Goal: Complete application form

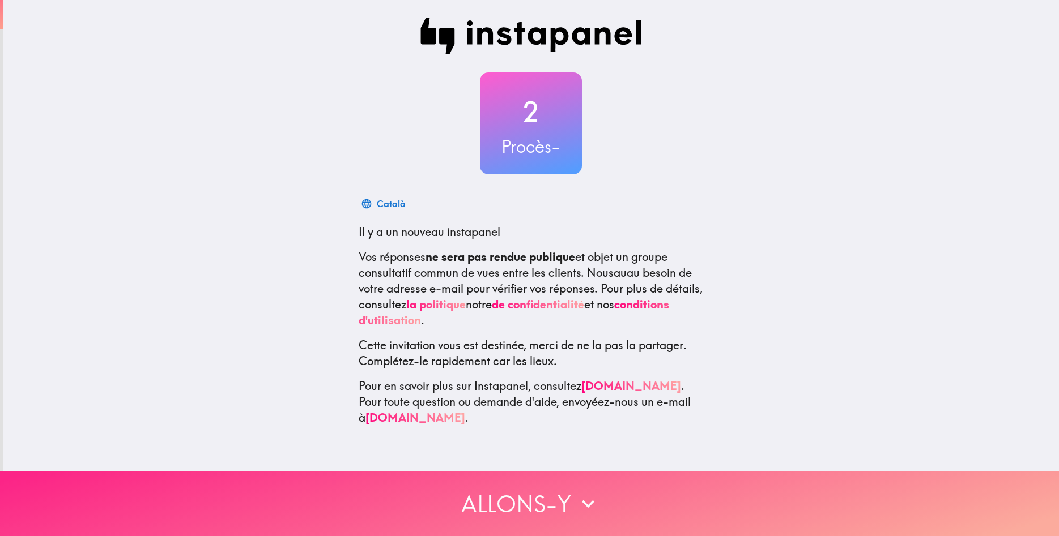
click at [588, 527] on button "Allons-y" at bounding box center [529, 503] width 1059 height 65
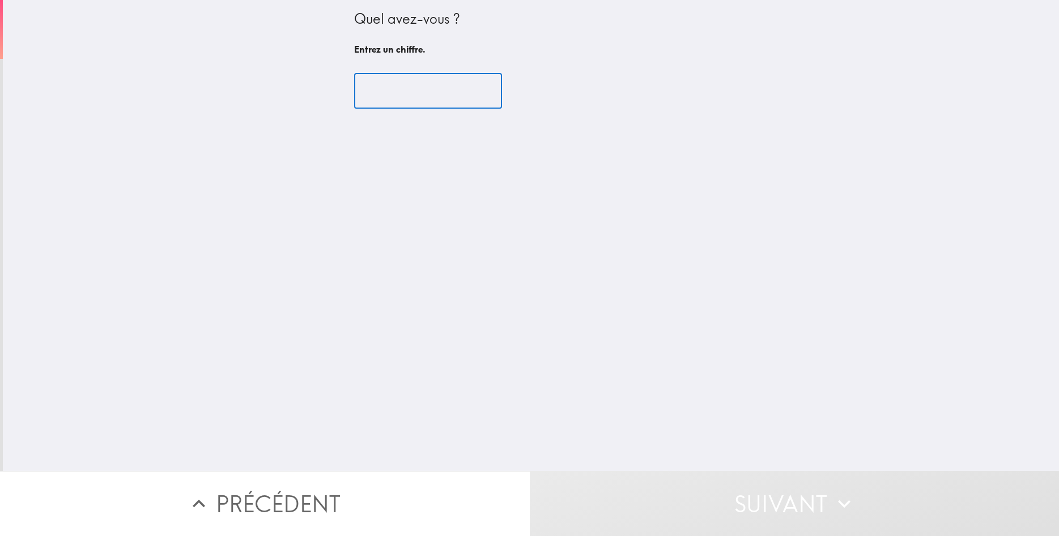
click at [421, 97] on input "number" at bounding box center [428, 91] width 148 height 35
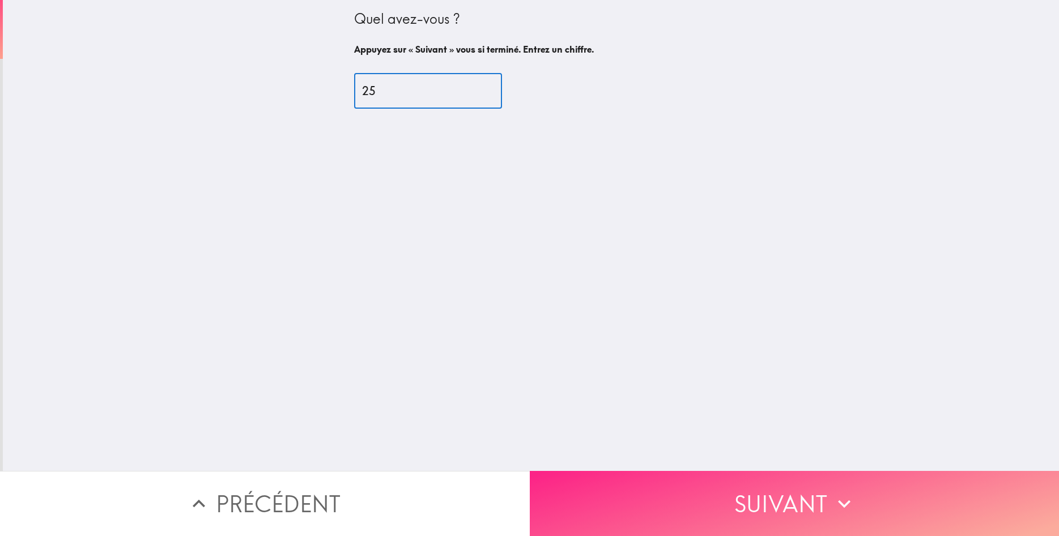
type input "25"
click at [724, 486] on button "Suivant" at bounding box center [795, 503] width 530 height 65
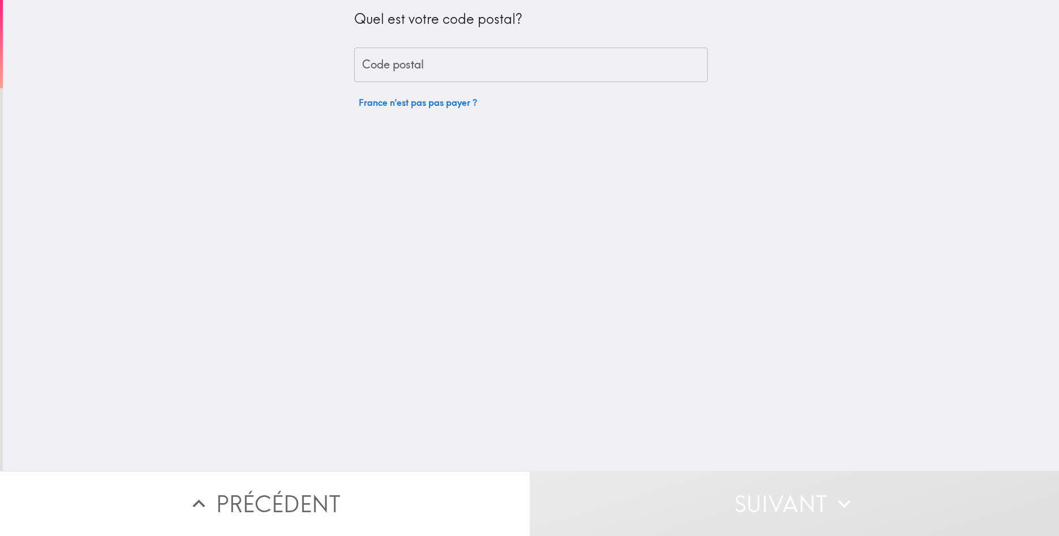
click at [435, 69] on input "Code postal" at bounding box center [530, 65] width 353 height 35
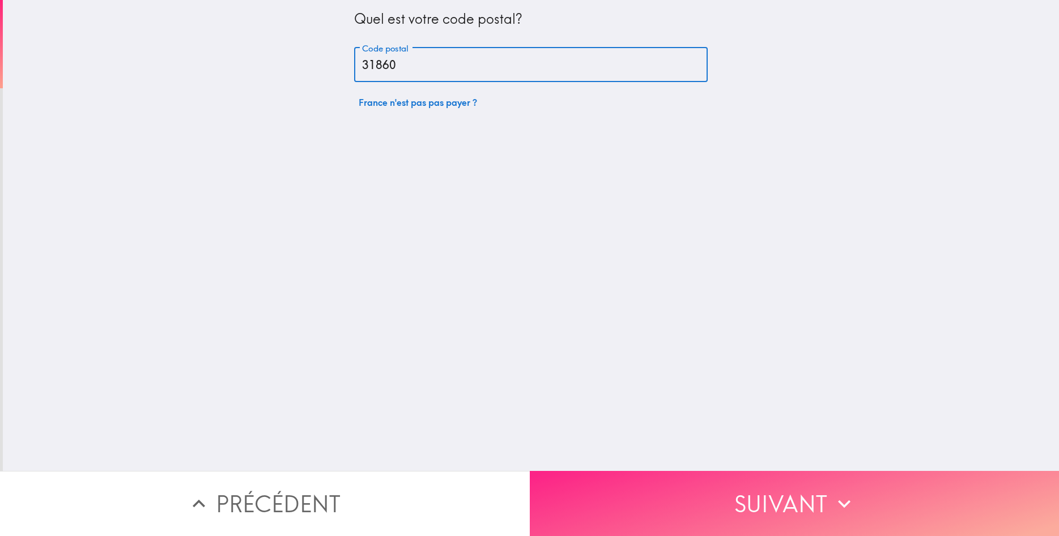
type input "31860"
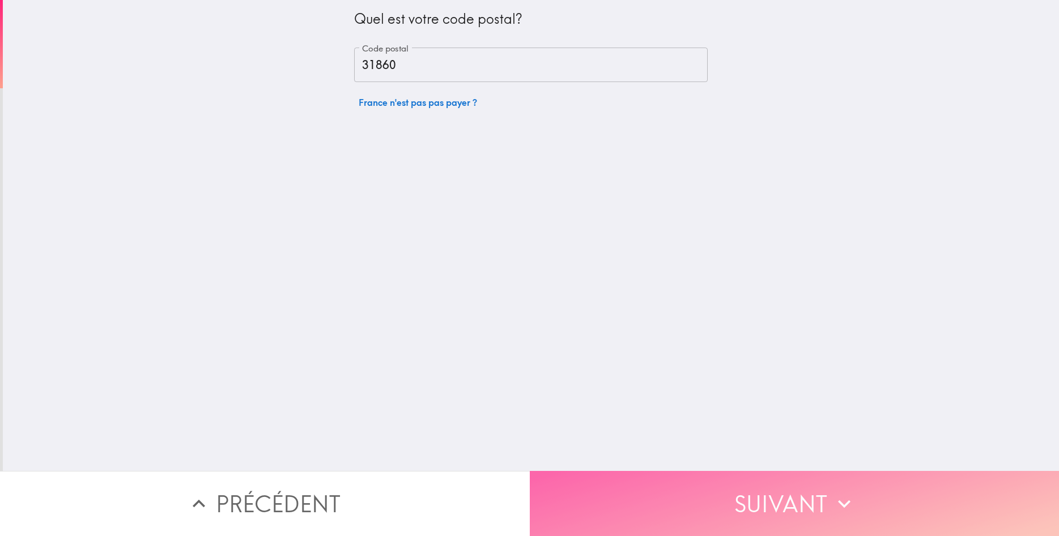
click at [647, 500] on button "Suivant" at bounding box center [795, 503] width 530 height 65
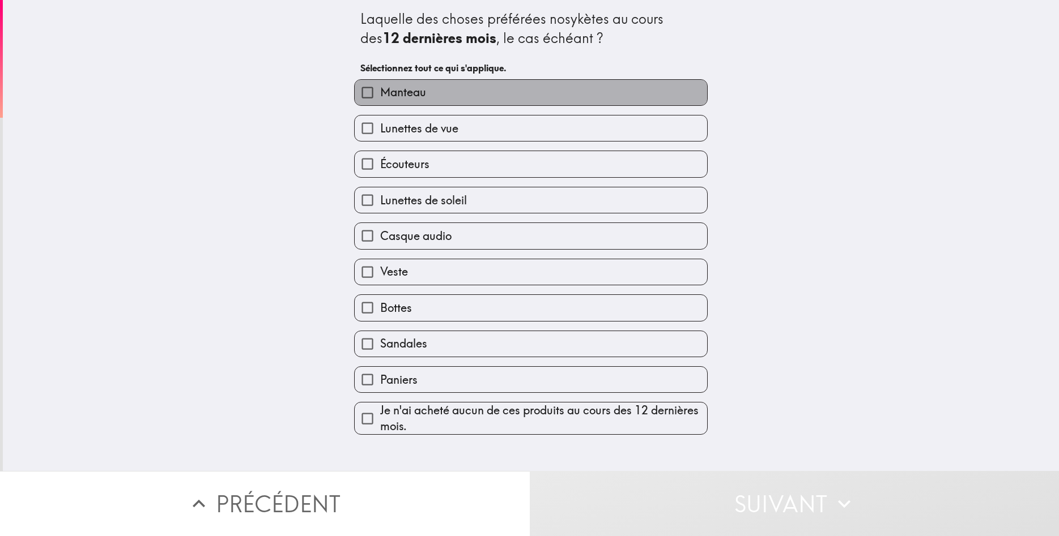
click at [411, 98] on span "Manteau" at bounding box center [403, 92] width 46 height 16
click at [380, 98] on input "Manteau" at bounding box center [367, 92] width 25 height 25
checkbox input "true"
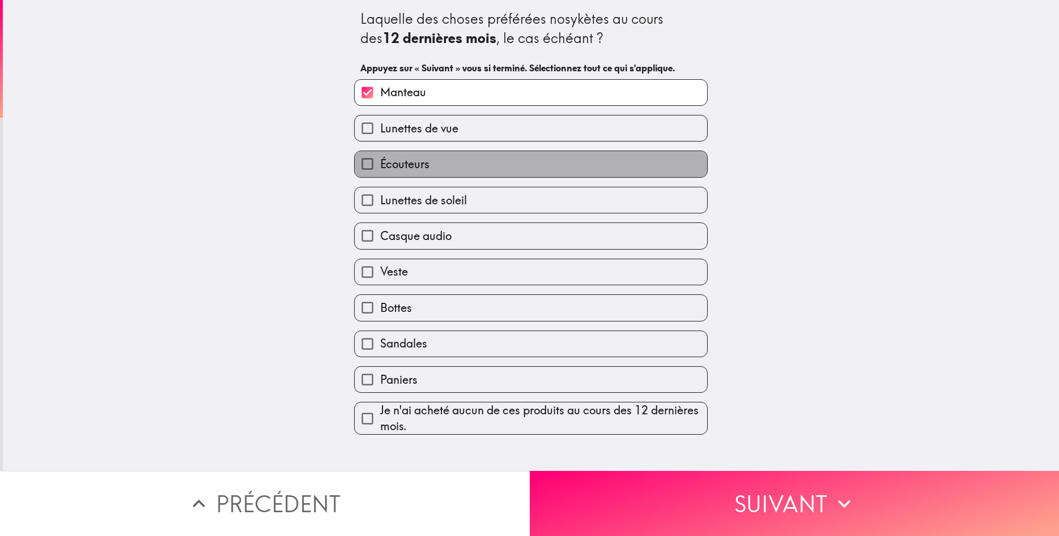
click at [430, 162] on label "Écouteurs" at bounding box center [531, 163] width 352 height 25
click at [380, 162] on input "Écouteurs" at bounding box center [367, 163] width 25 height 25
checkbox input "true"
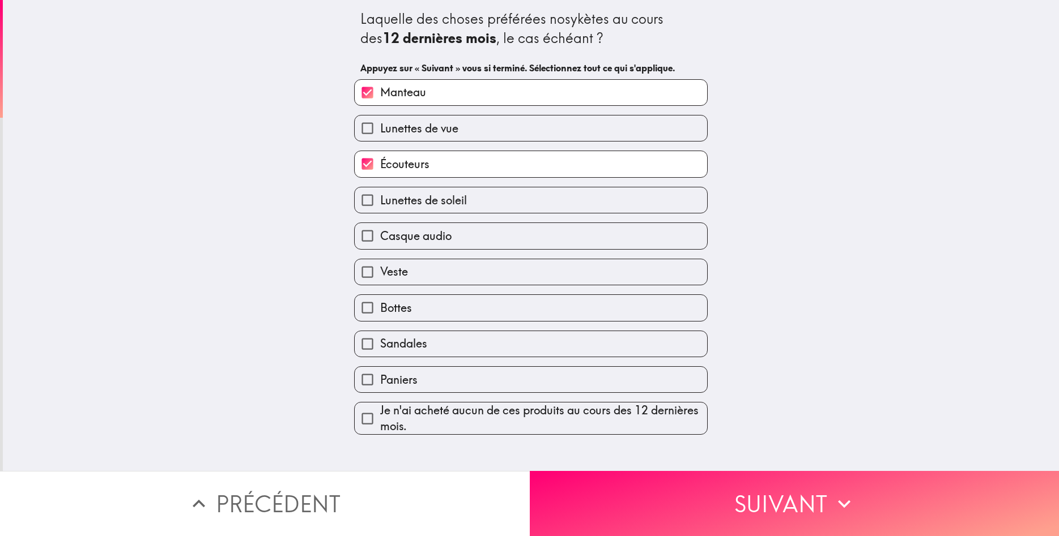
click at [438, 199] on span "Lunettes de soleil" at bounding box center [423, 201] width 87 height 16
click at [380, 199] on input "Lunettes de soleil" at bounding box center [367, 199] width 25 height 25
drag, startPoint x: 440, startPoint y: 210, endPoint x: 439, endPoint y: 229, distance: 18.7
click at [440, 211] on label "Lunettes de soleil" at bounding box center [531, 199] width 352 height 25
click at [380, 211] on input "Lunettes de soleil" at bounding box center [367, 199] width 25 height 25
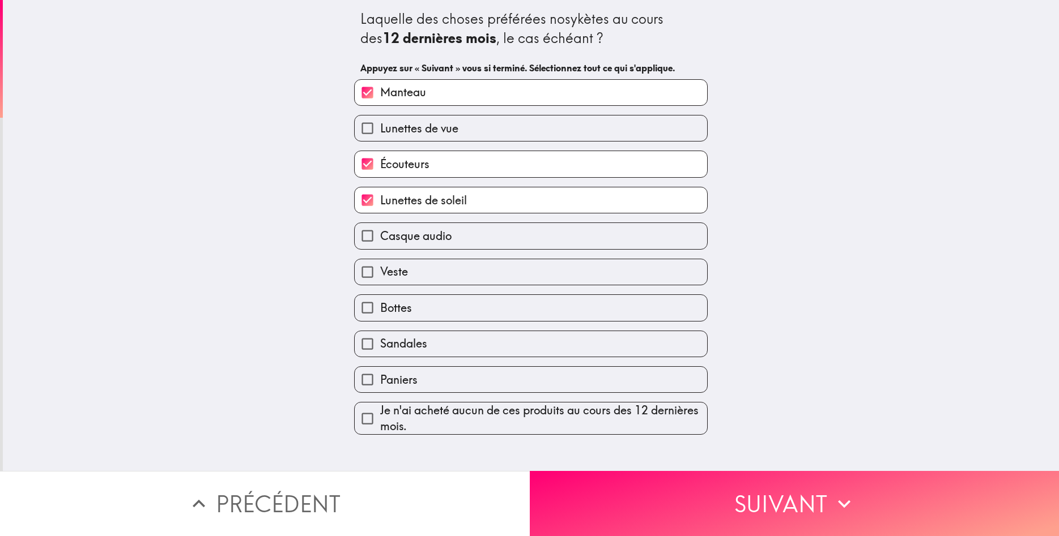
checkbox input "false"
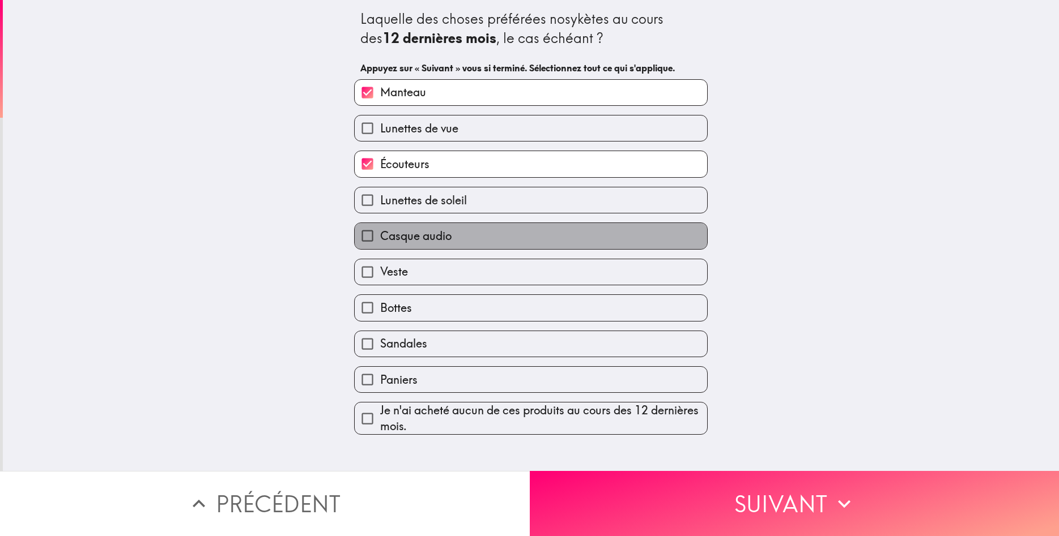
click at [427, 235] on span "Casque audio" at bounding box center [415, 236] width 71 height 16
click at [380, 235] on input "Casque audio" at bounding box center [367, 235] width 25 height 25
checkbox input "true"
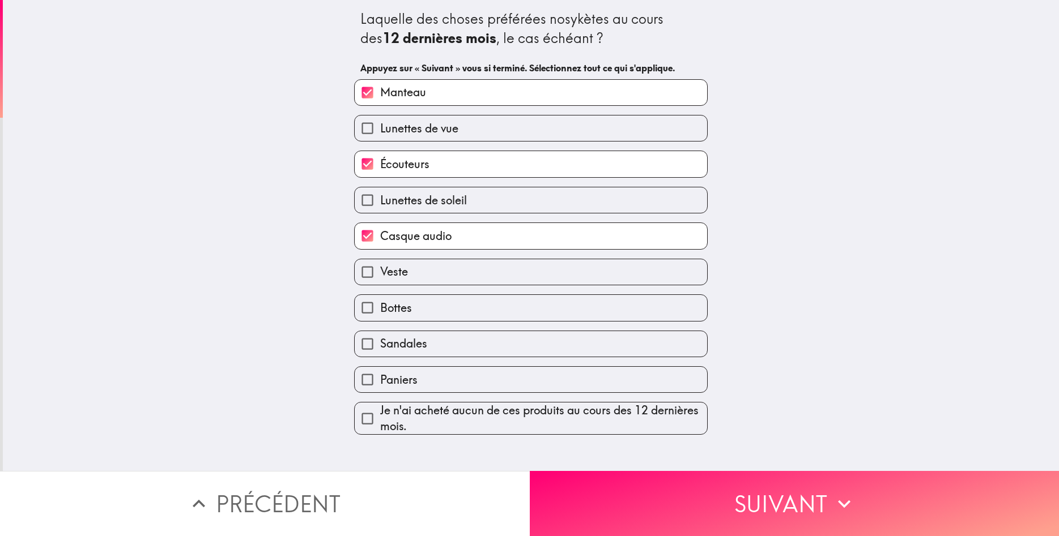
click at [430, 349] on label "Sandales" at bounding box center [531, 343] width 352 height 25
click at [380, 349] on input "Sandales" at bounding box center [367, 343] width 25 height 25
checkbox input "true"
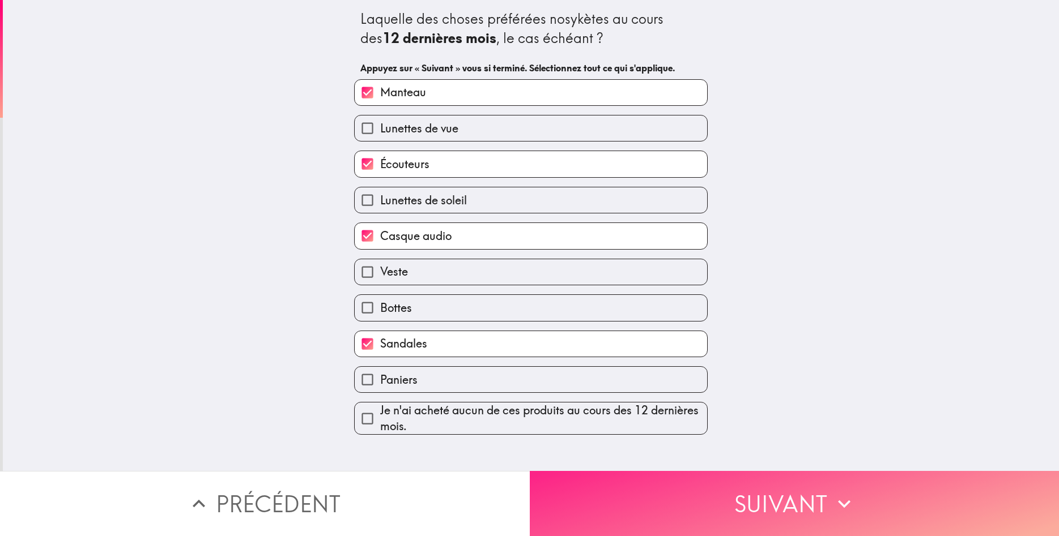
click at [656, 521] on button "Suivant" at bounding box center [795, 503] width 530 height 65
